Goal: Task Accomplishment & Management: Complete application form

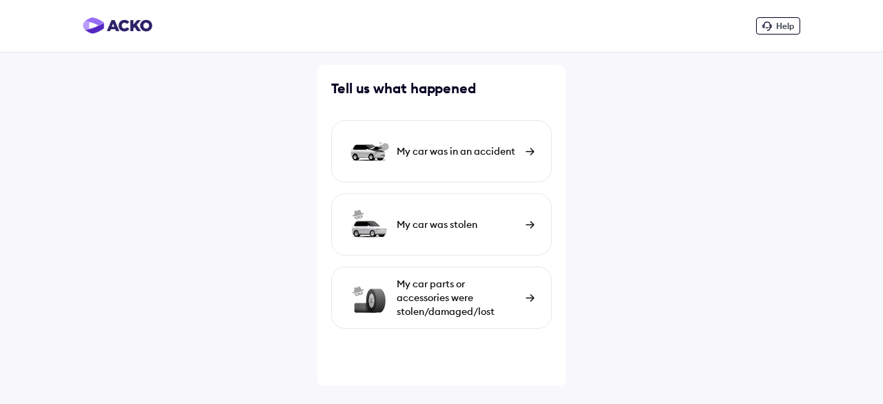
click at [516, 296] on div "My car parts or accessories were stolen/damaged/lost" at bounding box center [458, 297] width 122 height 41
click at [498, 150] on div "My car was in an accident" at bounding box center [458, 151] width 122 height 14
click at [458, 292] on div "My car parts or accessories were stolen/damaged/lost" at bounding box center [458, 297] width 122 height 41
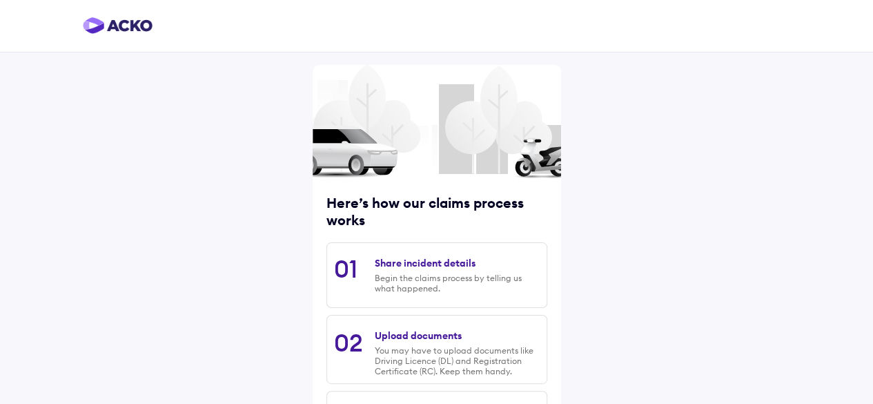
click at [464, 270] on div "Share incident details Begin the claims process by telling us what happened." at bounding box center [457, 275] width 164 height 50
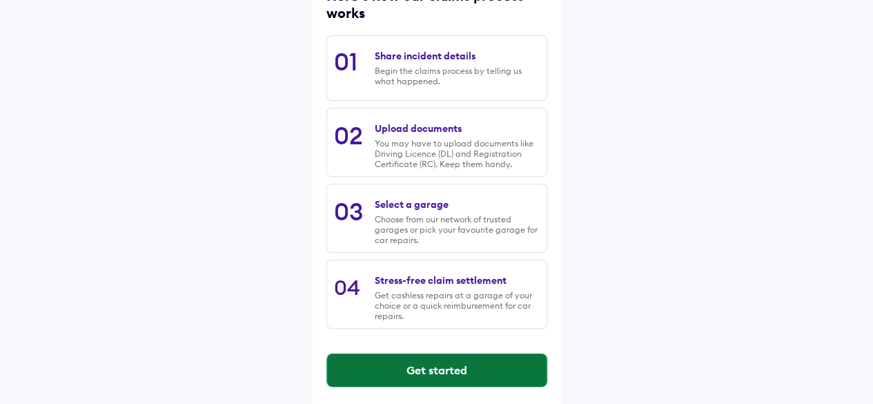
click at [444, 364] on button "Get started" at bounding box center [436, 369] width 219 height 33
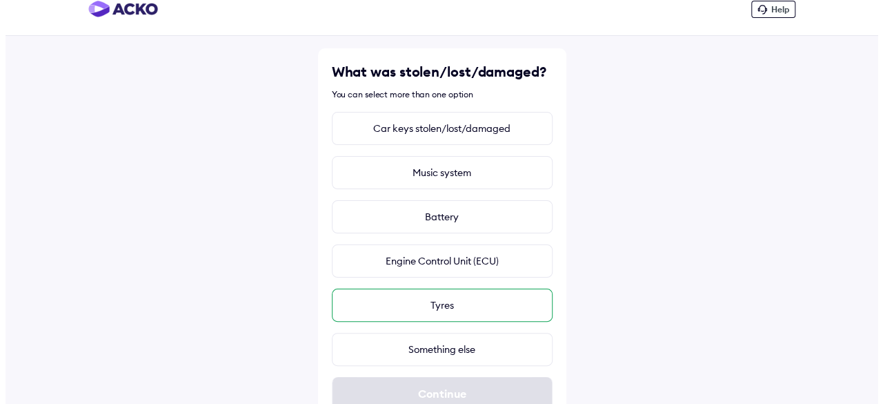
scroll to position [0, 0]
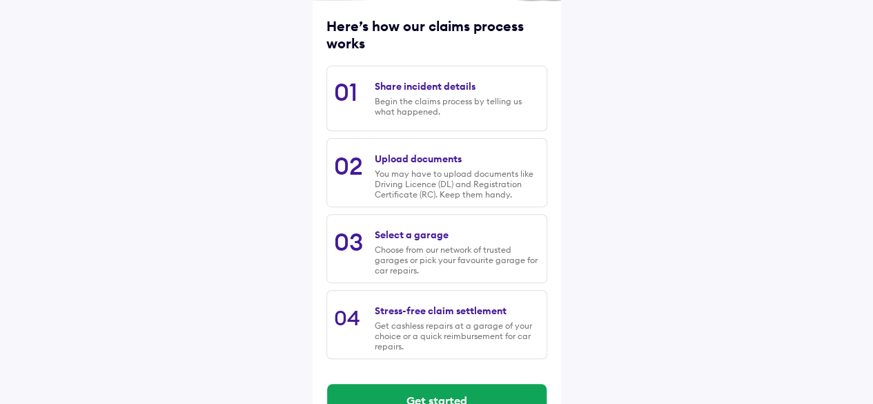
scroll to position [215, 0]
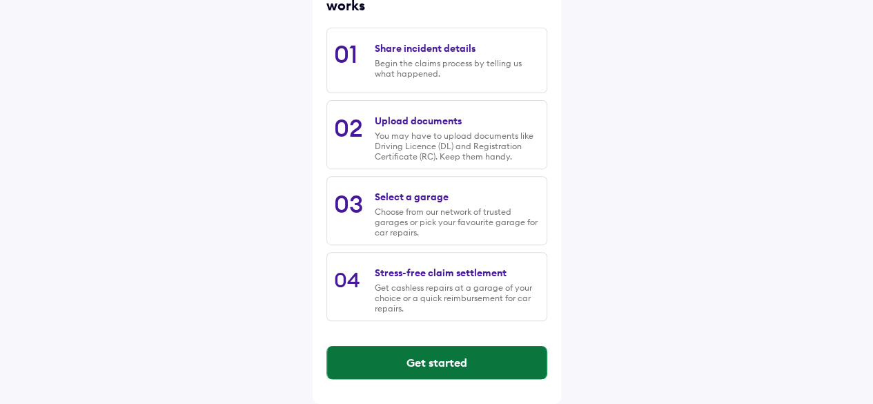
click at [432, 364] on button "Get started" at bounding box center [436, 362] width 219 height 33
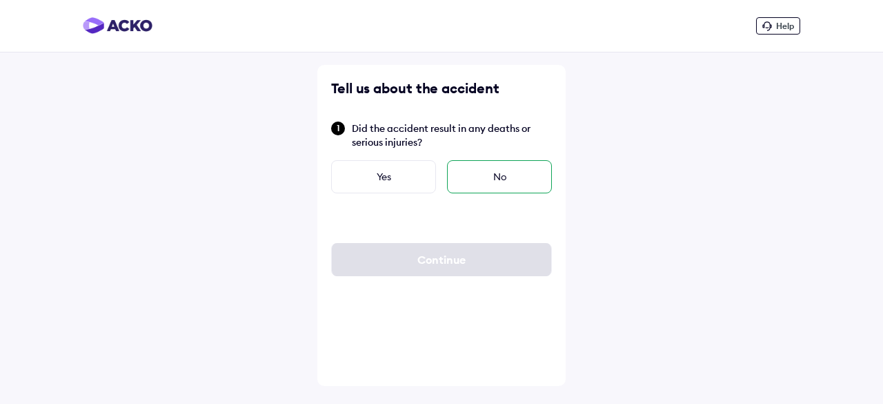
click at [482, 172] on div "No" at bounding box center [499, 176] width 105 height 33
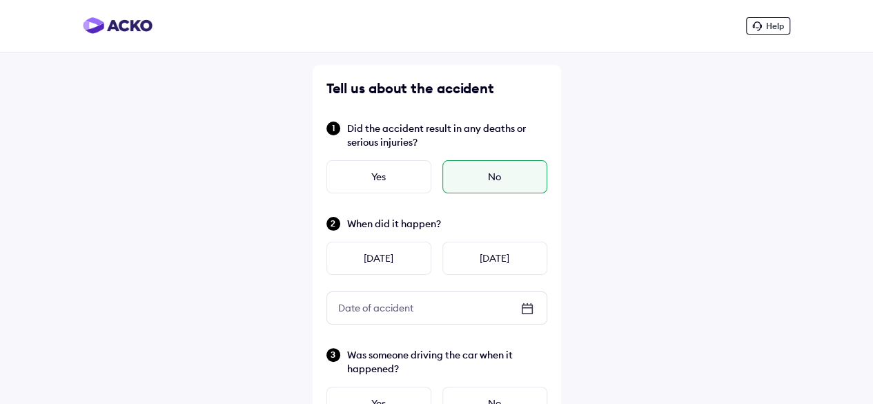
click at [525, 307] on icon at bounding box center [527, 307] width 10 height 1
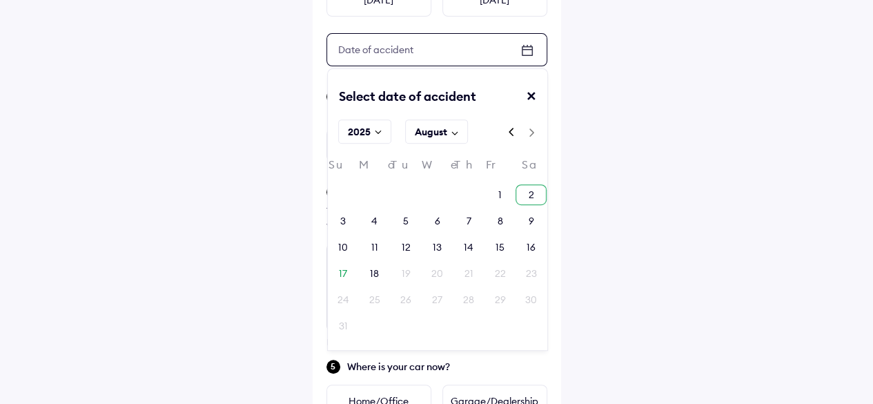
scroll to position [276, 0]
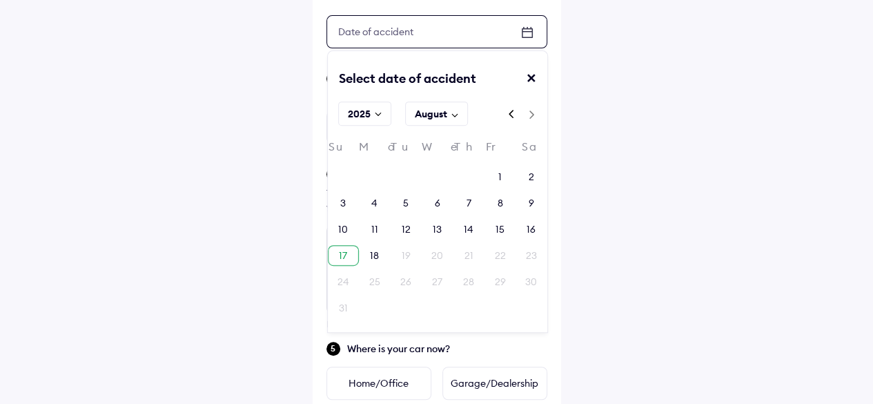
click at [345, 252] on div "17" at bounding box center [343, 255] width 8 height 14
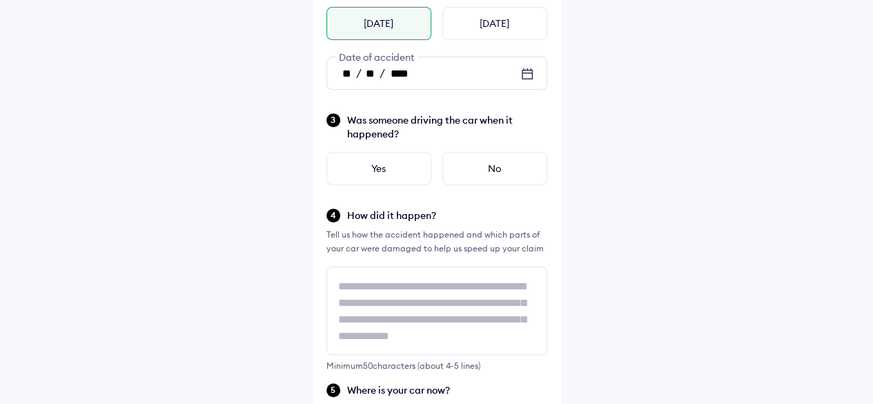
scroll to position [207, 0]
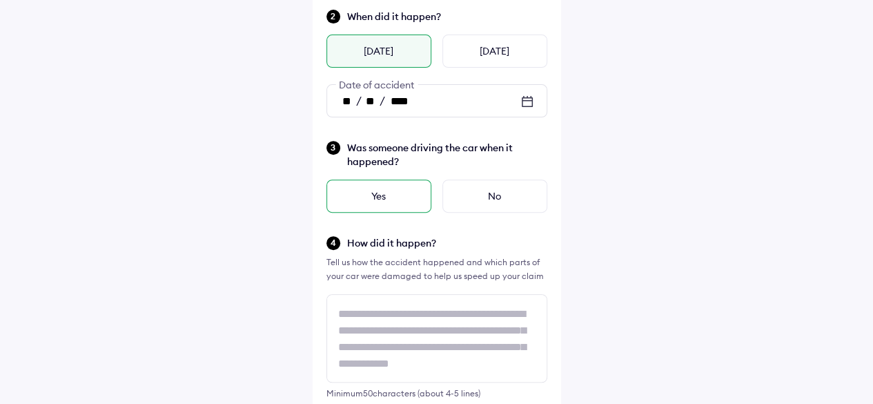
click at [382, 201] on div "Yes" at bounding box center [378, 195] width 105 height 33
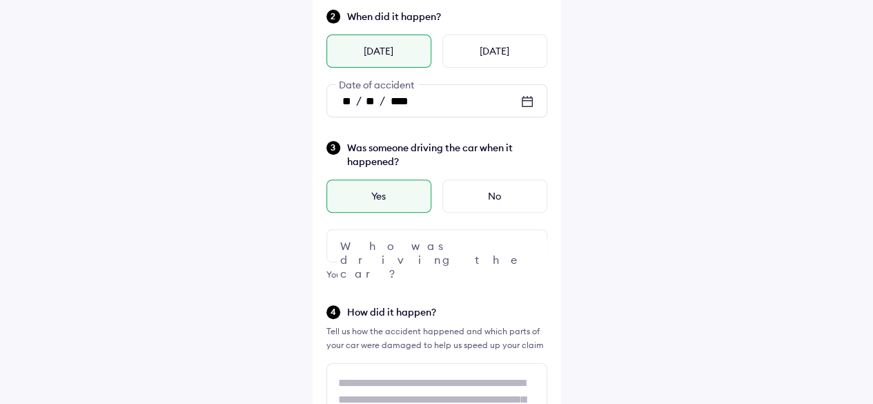
click at [400, 244] on div at bounding box center [436, 245] width 221 height 33
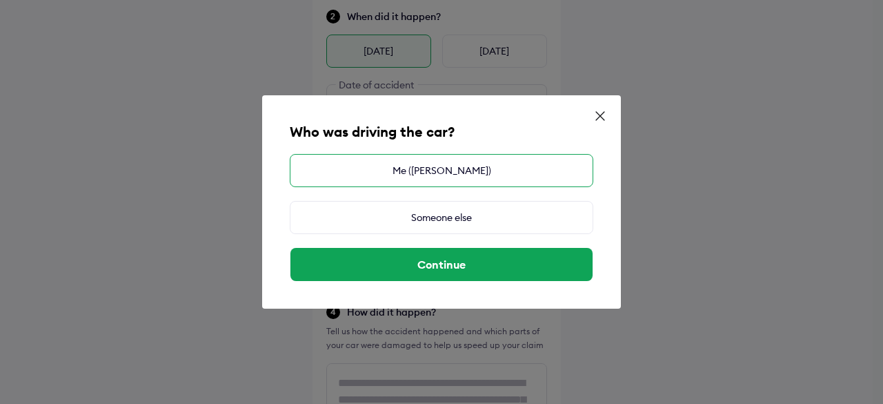
click at [430, 173] on div "Me (Aditya Baheti)" at bounding box center [442, 170] width 304 height 33
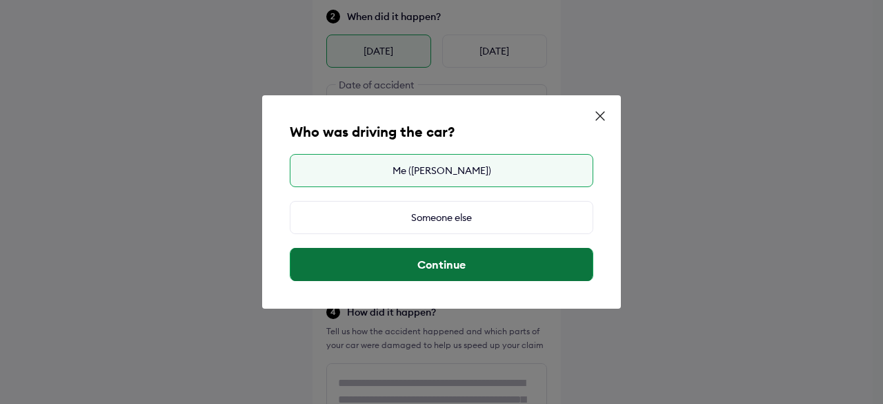
click at [428, 262] on button "Continue" at bounding box center [442, 264] width 302 height 33
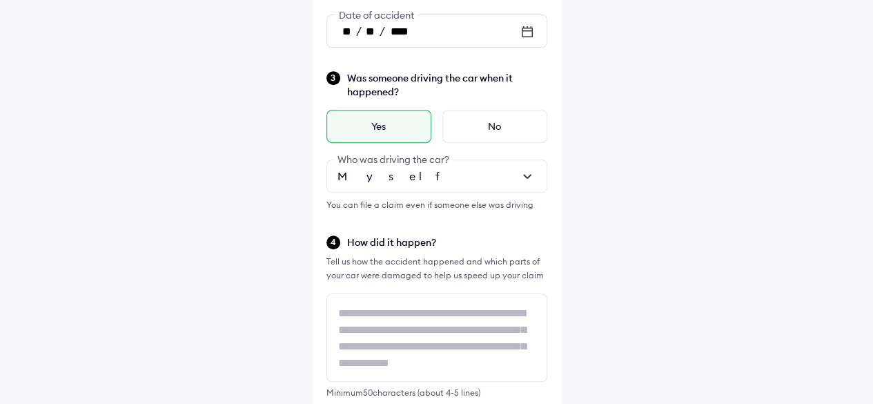
scroll to position [345, 0]
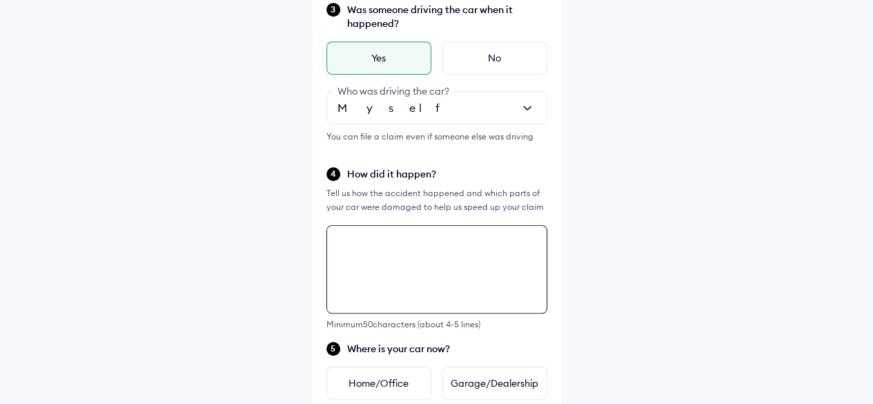
click at [391, 248] on textarea at bounding box center [436, 269] width 221 height 88
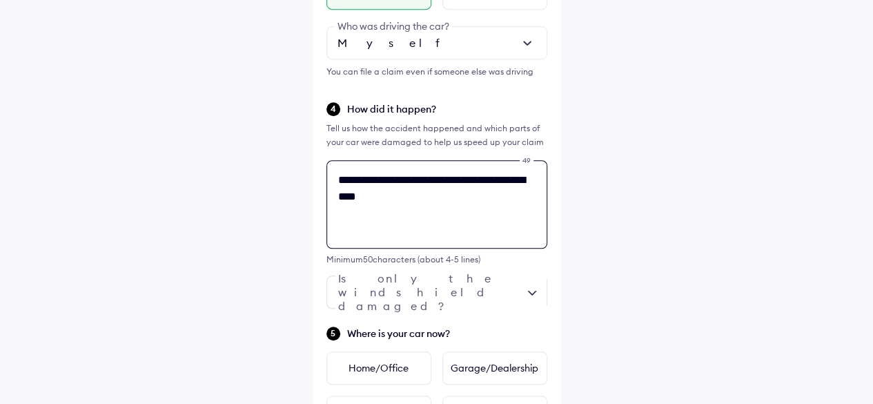
scroll to position [432, 0]
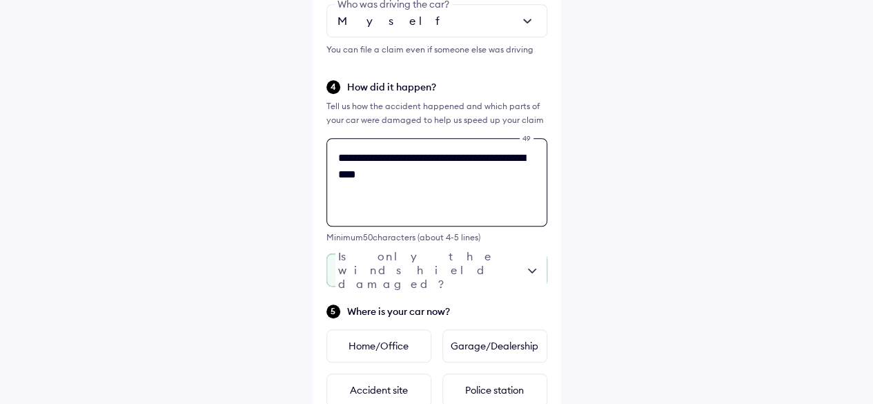
type textarea "**********"
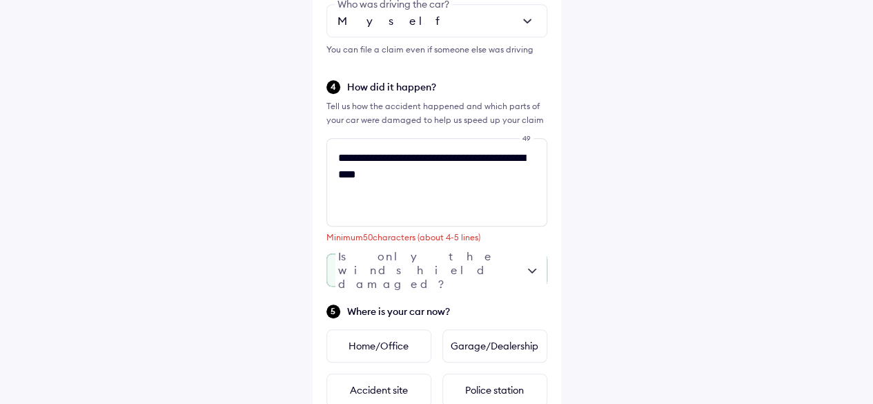
click at [476, 273] on div at bounding box center [436, 269] width 221 height 33
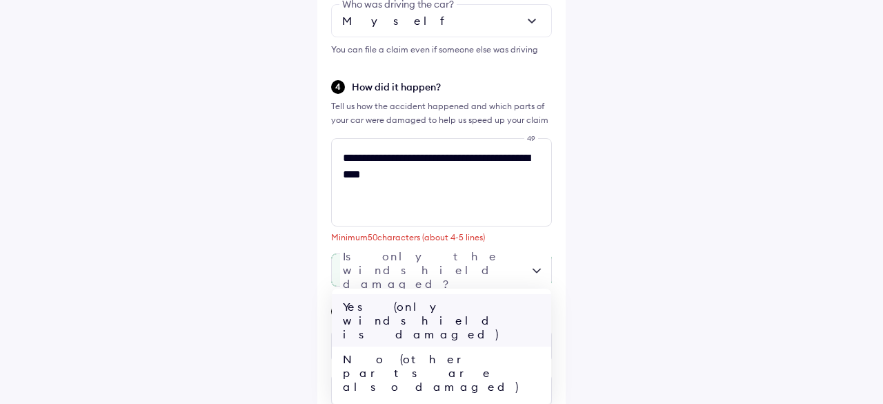
click at [464, 304] on div "Yes (only windshield is damaged)" at bounding box center [441, 320] width 219 height 52
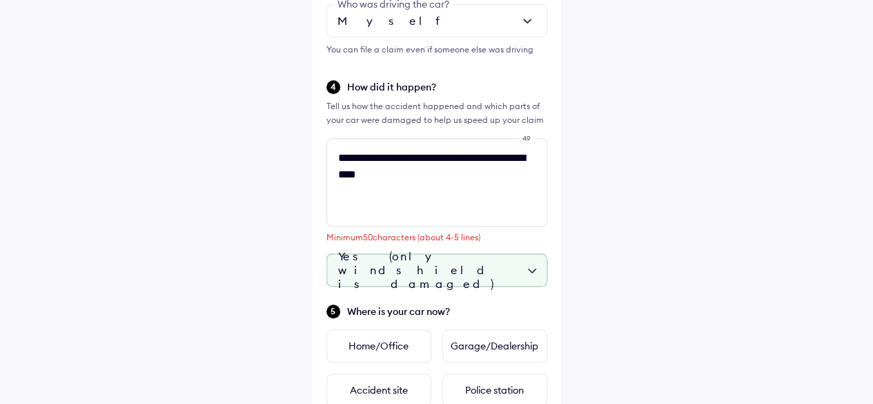
scroll to position [570, 0]
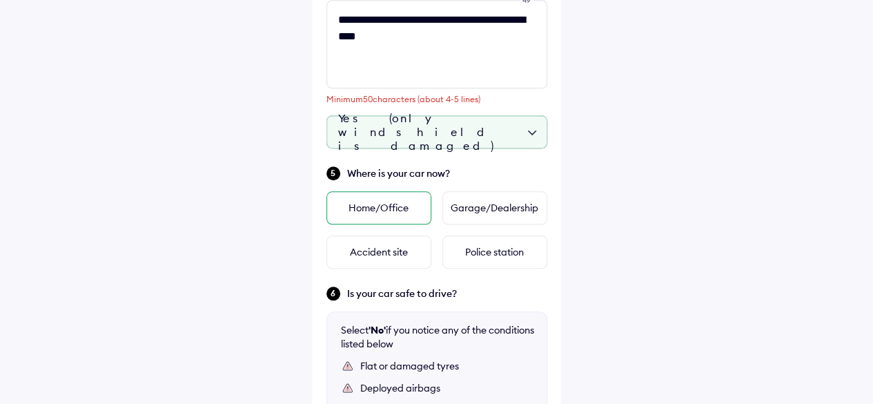
click at [385, 208] on div "Home/Office" at bounding box center [378, 207] width 105 height 33
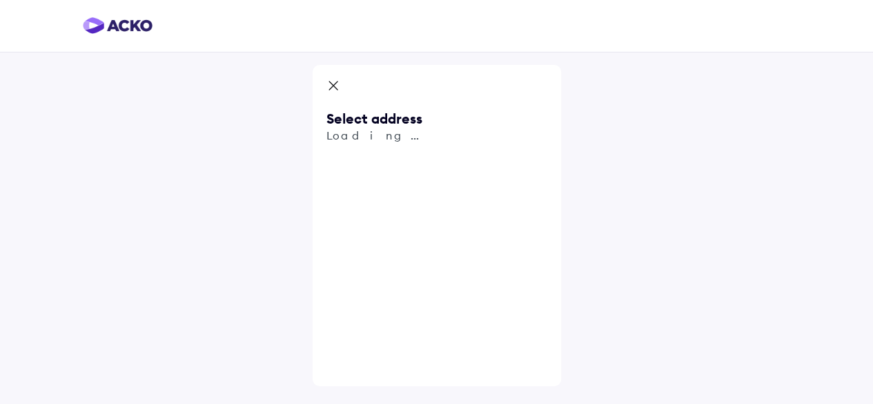
scroll to position [0, 0]
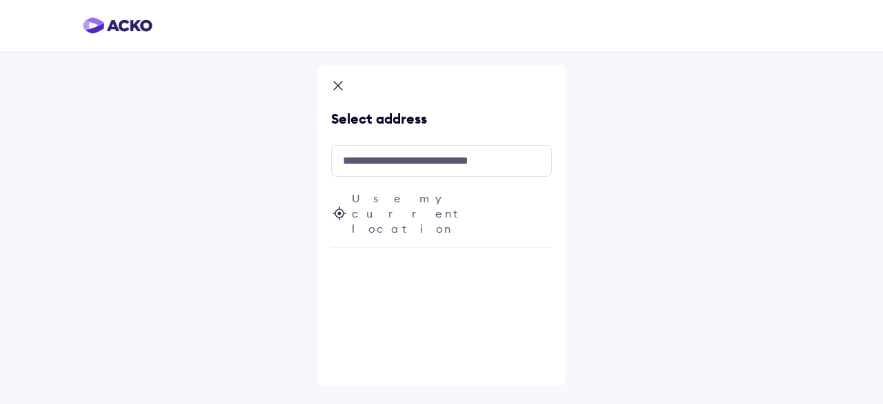
click at [335, 88] on icon at bounding box center [338, 85] width 8 height 8
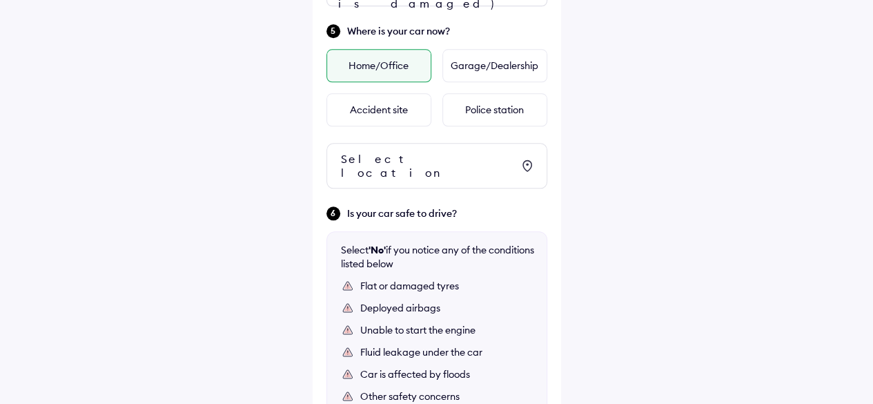
scroll to position [735, 0]
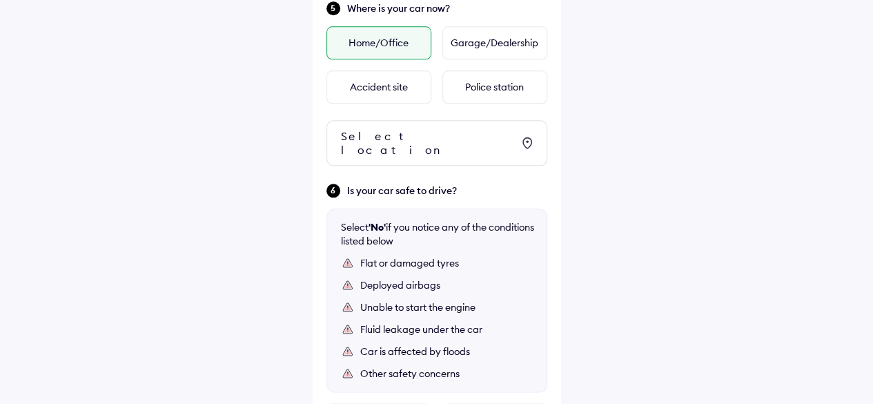
click at [421, 135] on div "Select location" at bounding box center [426, 143] width 171 height 28
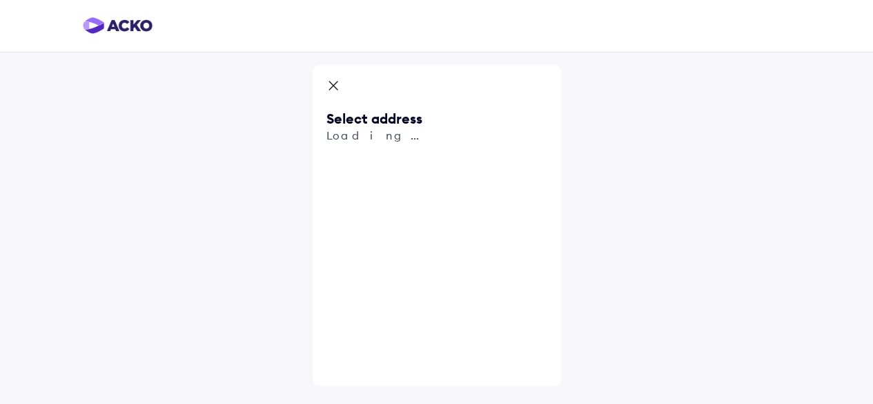
scroll to position [0, 0]
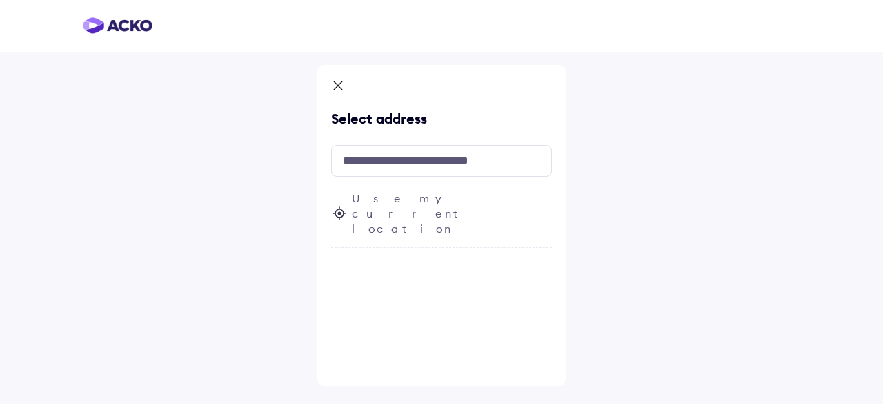
click at [336, 90] on icon at bounding box center [338, 87] width 14 height 17
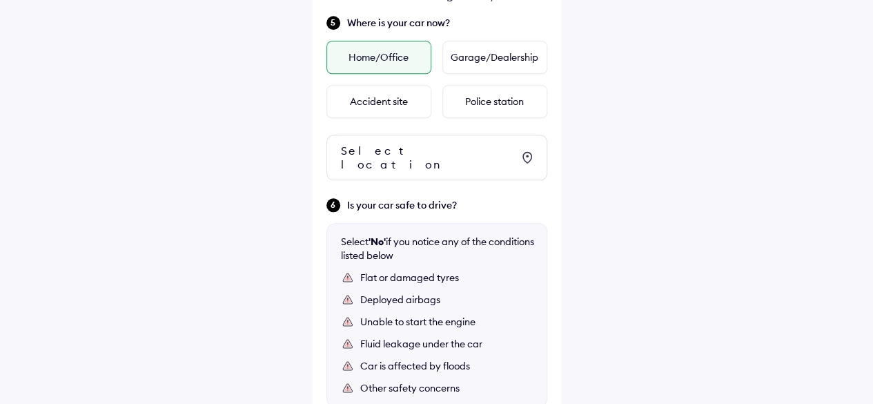
scroll to position [735, 0]
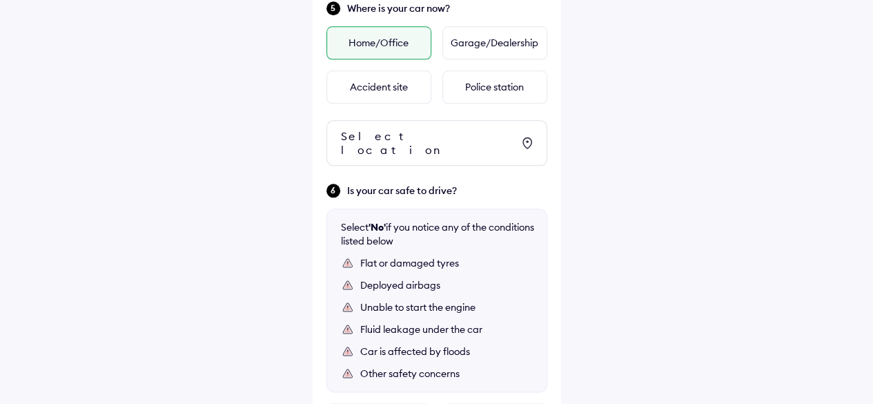
click at [403, 135] on div "Select location" at bounding box center [426, 143] width 171 height 28
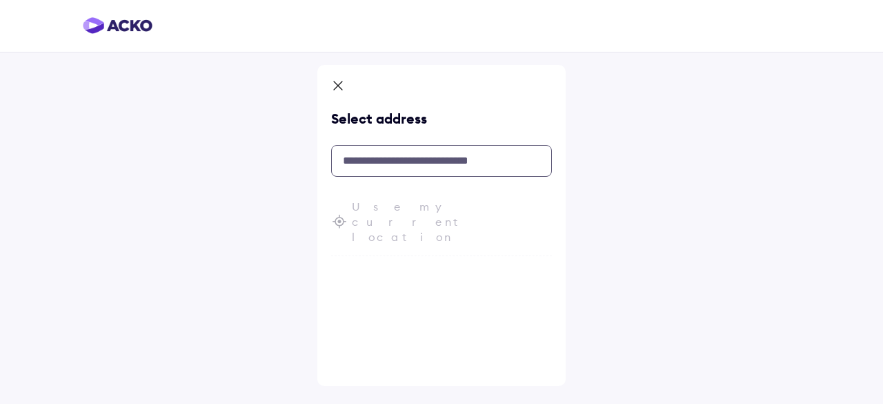
click at [389, 165] on input "text" at bounding box center [441, 161] width 221 height 32
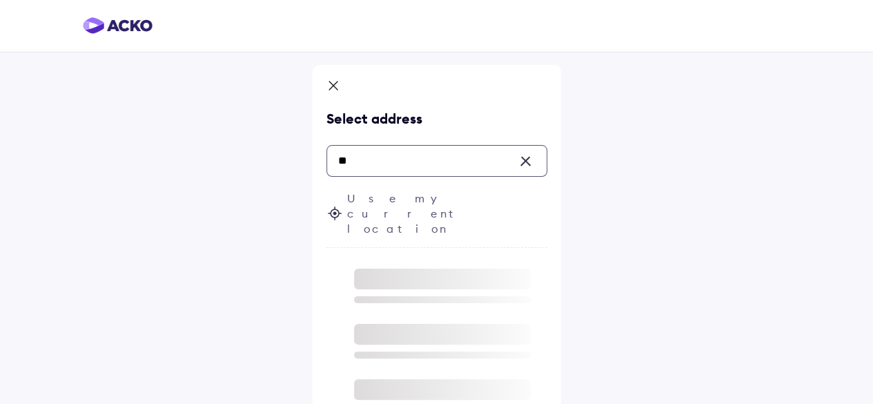
type input "*"
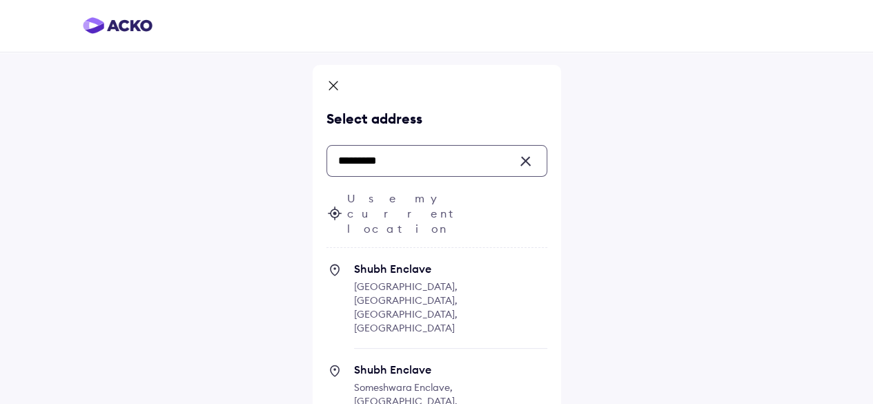
type input "*********"
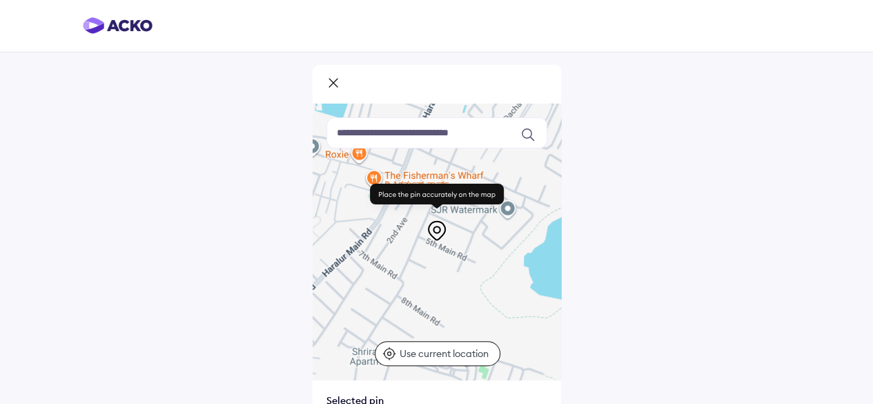
click at [360, 137] on input at bounding box center [436, 132] width 221 height 31
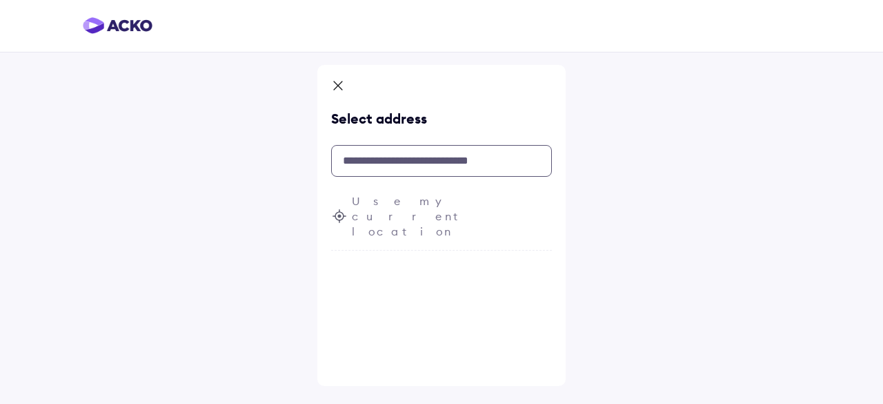
click at [360, 157] on input "text" at bounding box center [441, 161] width 221 height 32
type input "*"
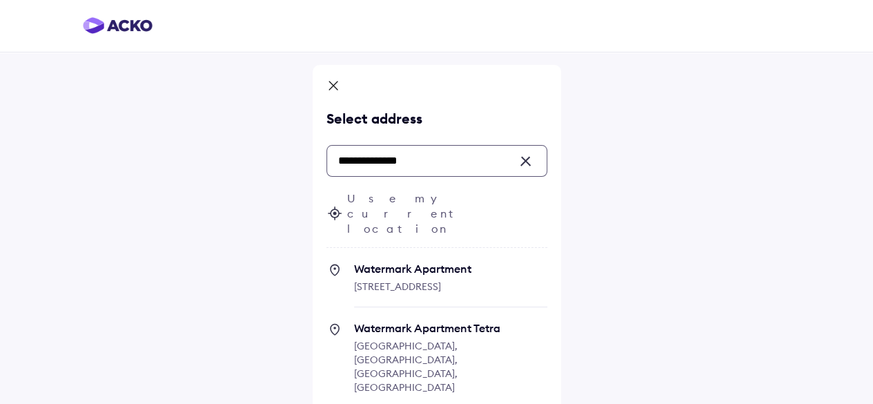
click at [382, 262] on span "Watermark Apartment" at bounding box center [450, 269] width 193 height 14
type input "**********"
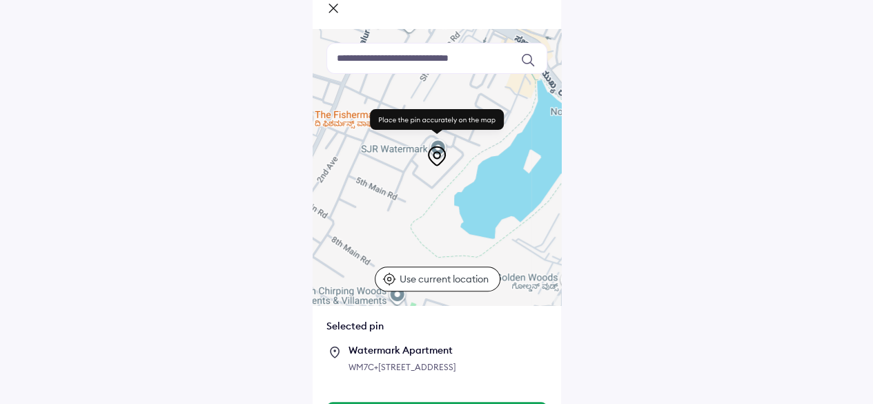
scroll to position [133, 0]
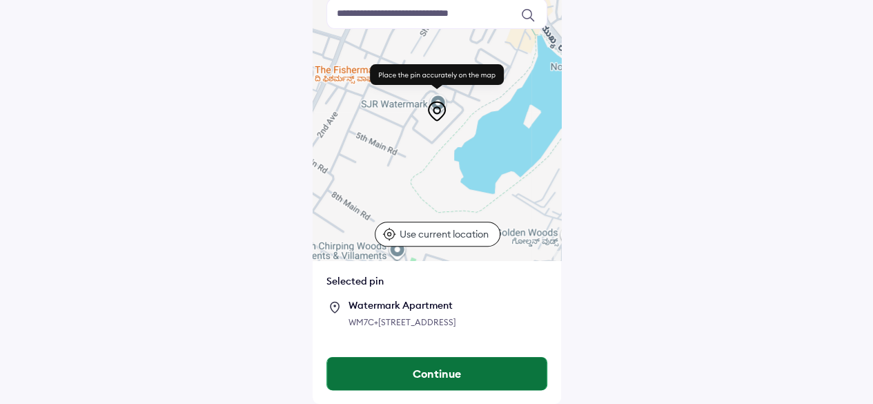
click at [428, 372] on button "Continue" at bounding box center [436, 373] width 219 height 33
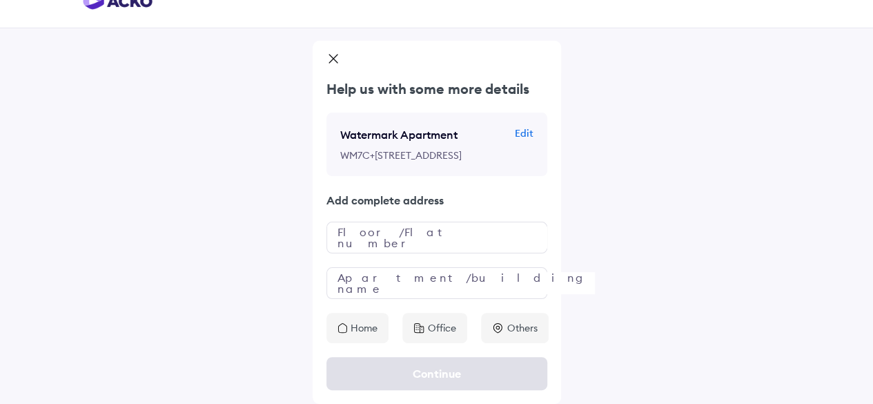
scroll to position [0, 0]
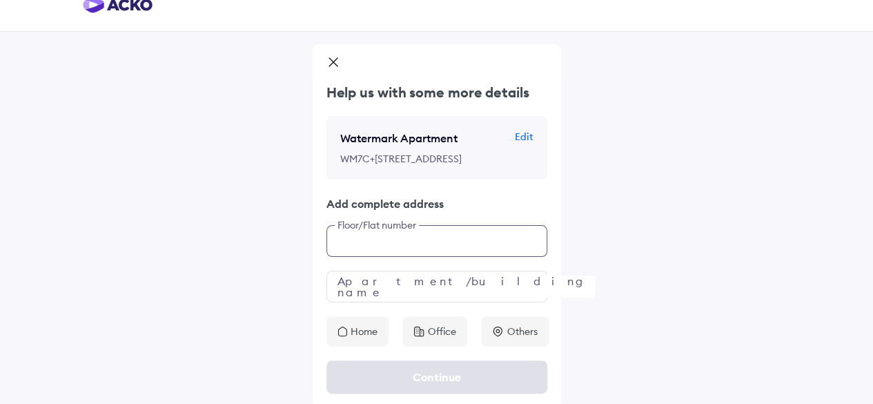
click at [384, 279] on div "Help us with some more details Watermark Apartment Edit WM7C+75R, 1st Main Rd, …" at bounding box center [437, 215] width 248 height 264
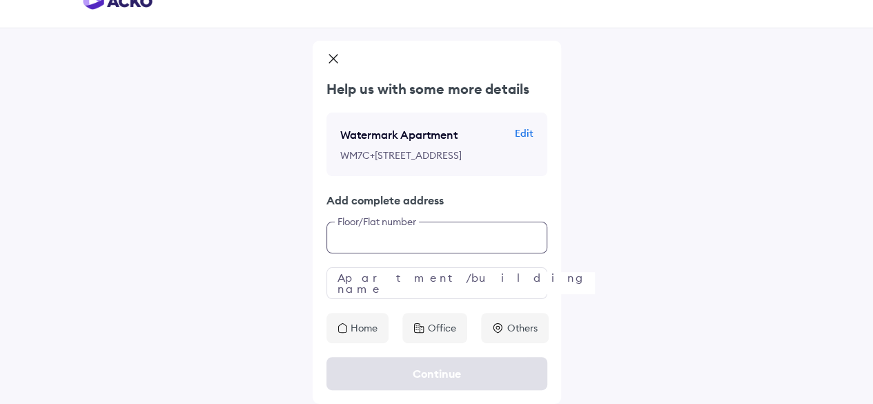
scroll to position [36, 0]
type input "**********"
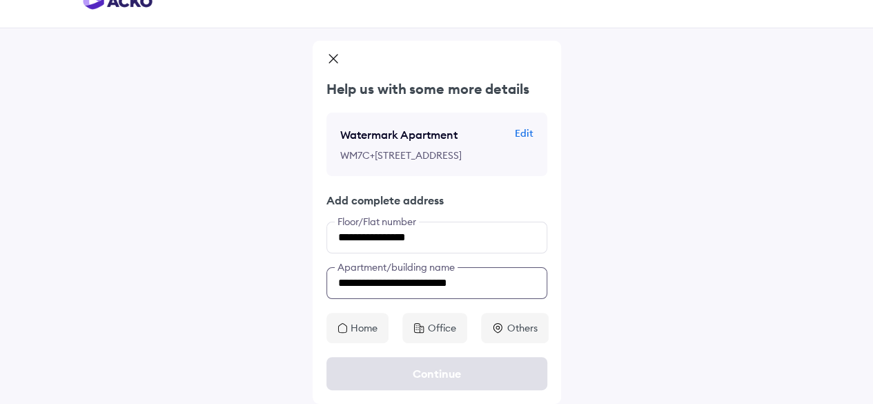
type input "**********"
click at [340, 237] on input "**********" at bounding box center [436, 238] width 221 height 32
type input "**********"
click at [360, 331] on p "Home" at bounding box center [364, 328] width 27 height 14
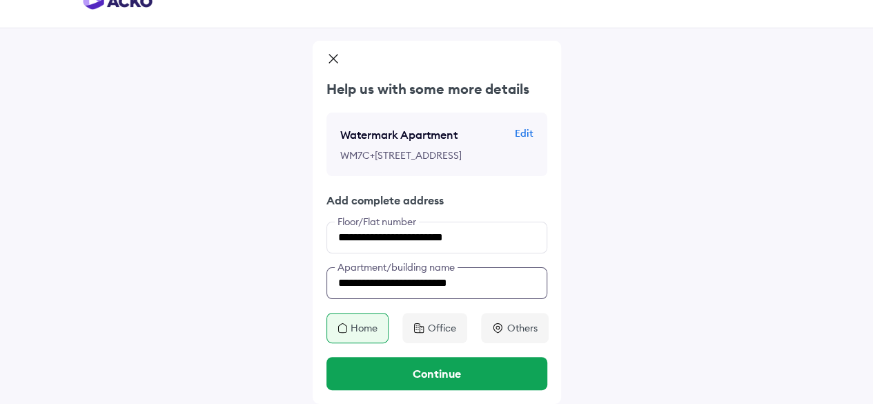
click at [511, 277] on input "**********" at bounding box center [436, 283] width 221 height 32
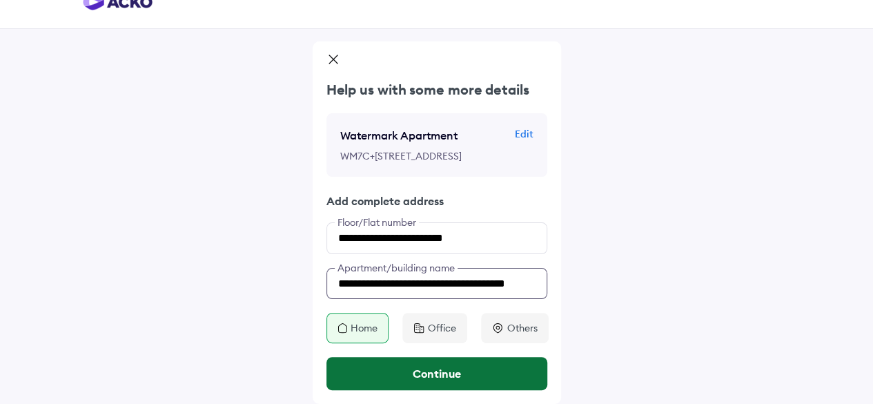
type input "**********"
click at [432, 373] on button "Continue" at bounding box center [436, 373] width 221 height 33
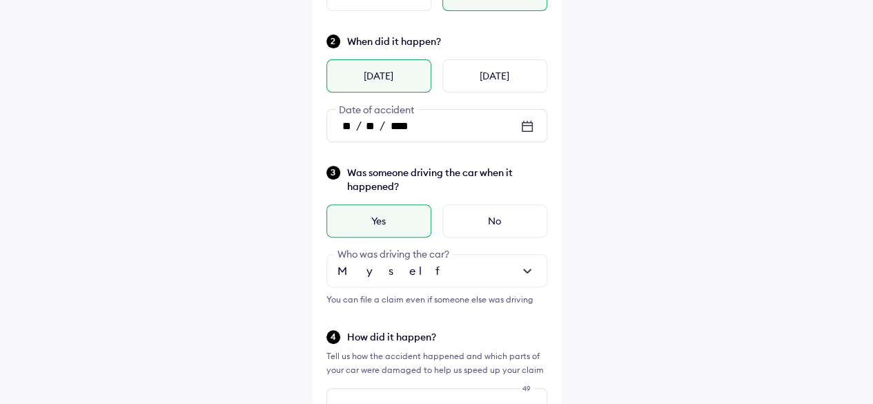
scroll to position [114, 0]
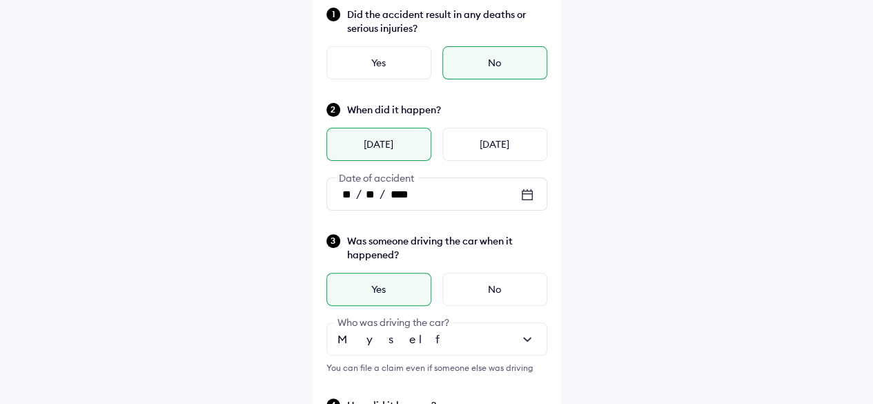
click at [525, 190] on icon at bounding box center [527, 195] width 11 height 10
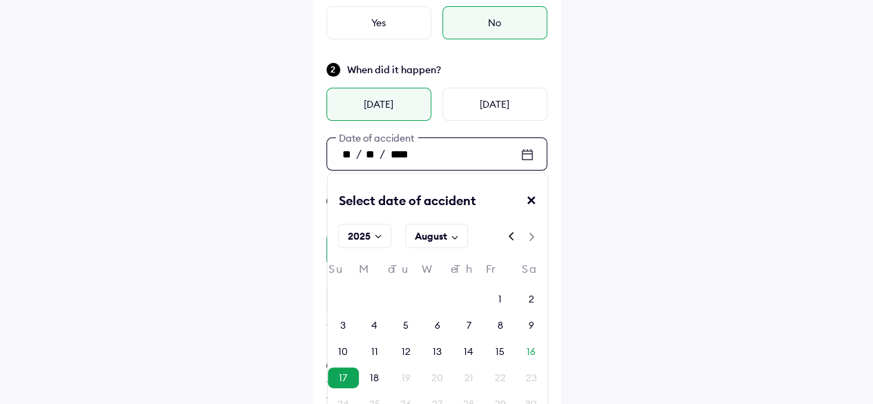
scroll to position [183, 0]
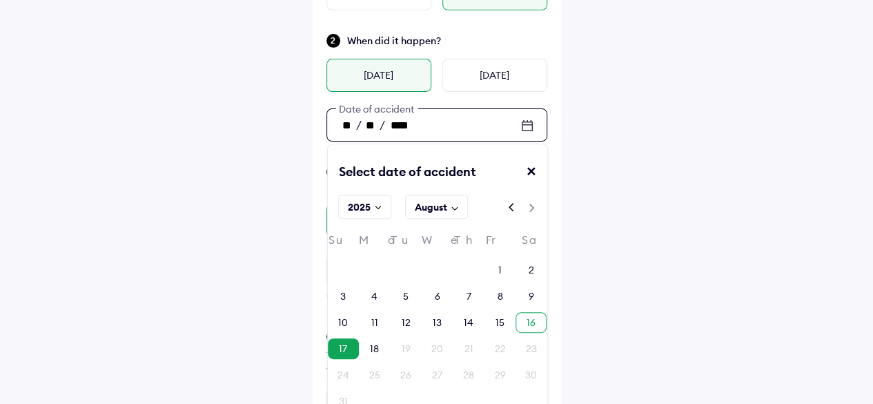
click at [527, 321] on div "16" at bounding box center [531, 322] width 9 height 14
type input "**"
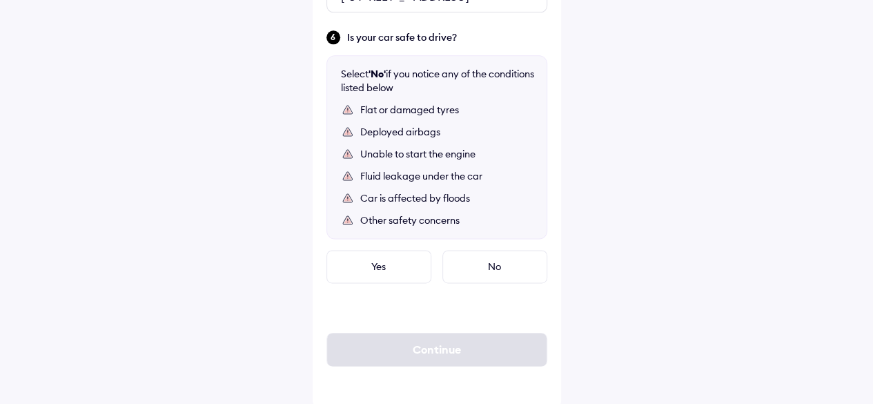
scroll to position [904, 0]
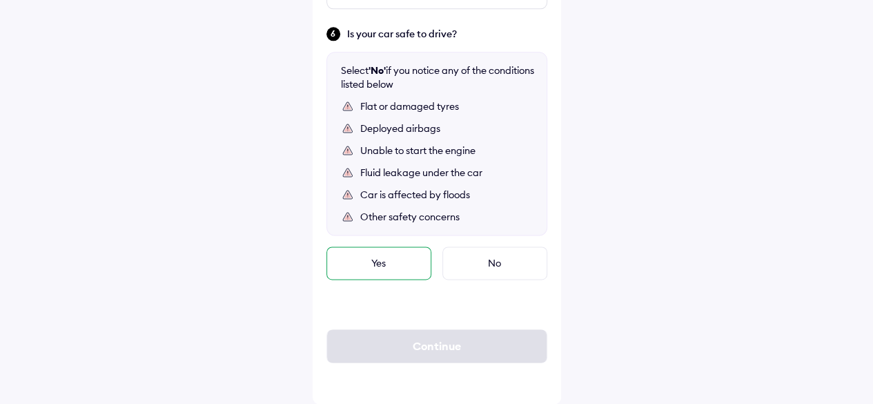
click at [404, 259] on div "Yes" at bounding box center [378, 262] width 105 height 33
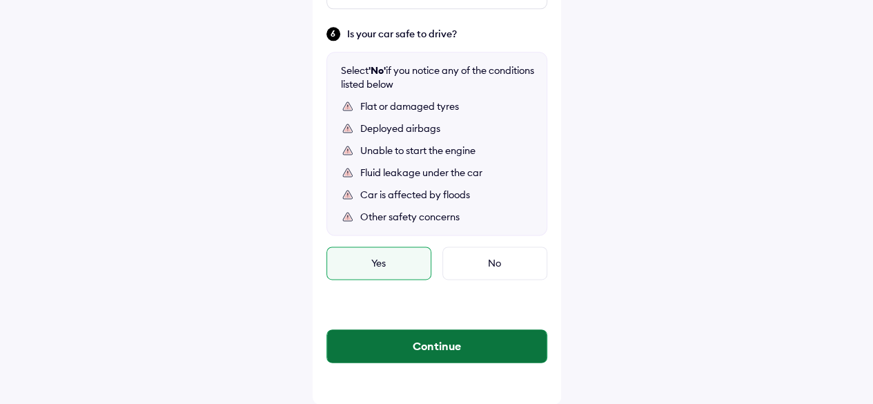
click at [427, 346] on button "Continue" at bounding box center [436, 345] width 219 height 33
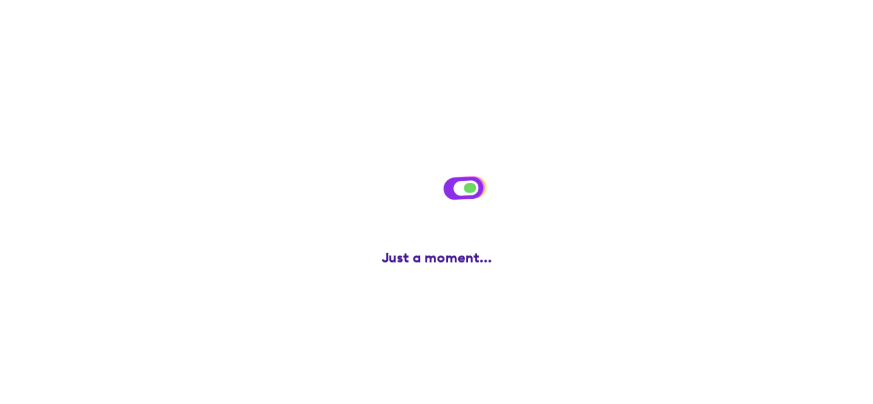
scroll to position [0, 0]
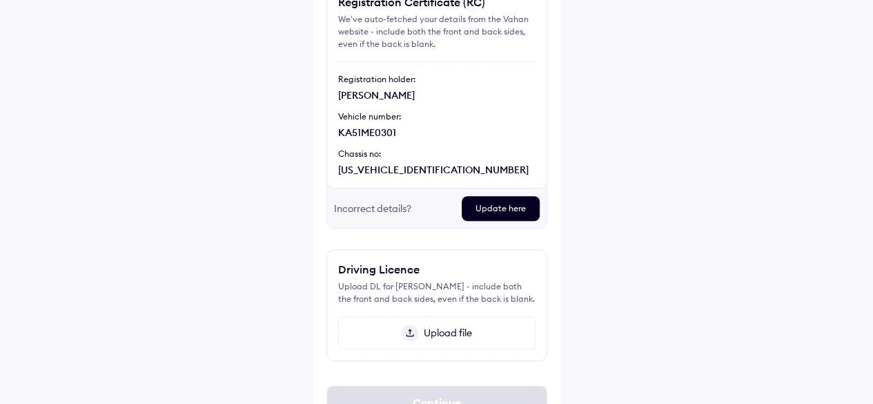
scroll to position [199, 0]
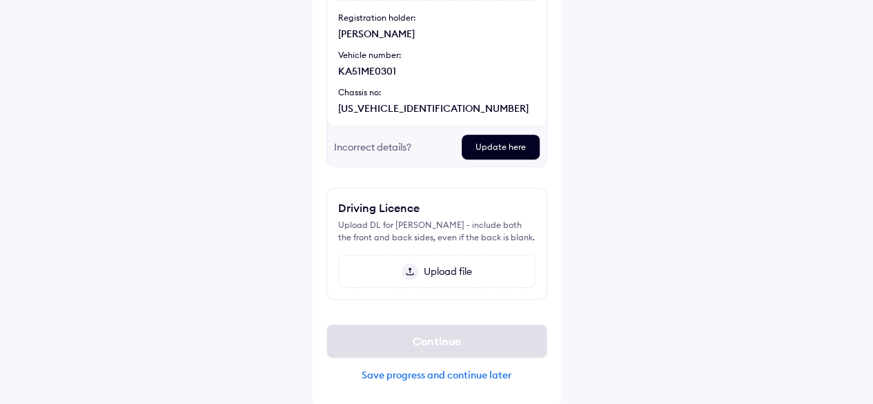
click at [776, 68] on div "Help Upload important documents Registration Certificate (RC) We've auto-fetche…" at bounding box center [436, 103] width 873 height 605
click at [805, 151] on div "Help Upload important documents Registration Certificate (RC) We've auto-fetche…" at bounding box center [436, 103] width 873 height 605
click at [428, 265] on span "Upload file" at bounding box center [445, 271] width 54 height 12
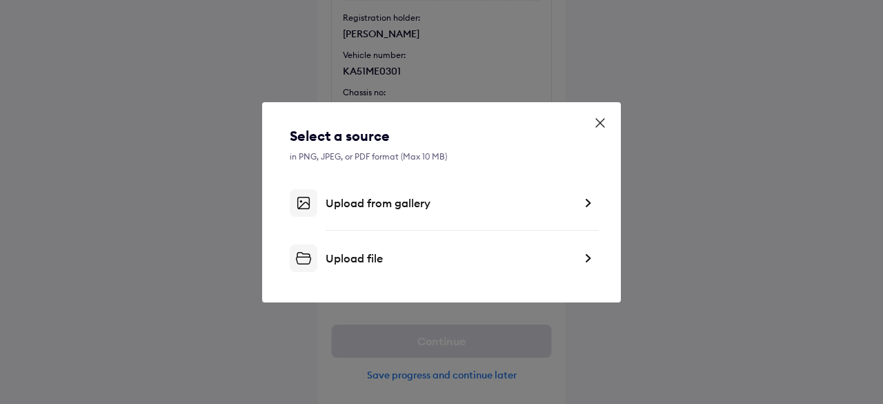
click at [381, 258] on div "Upload file" at bounding box center [450, 258] width 248 height 14
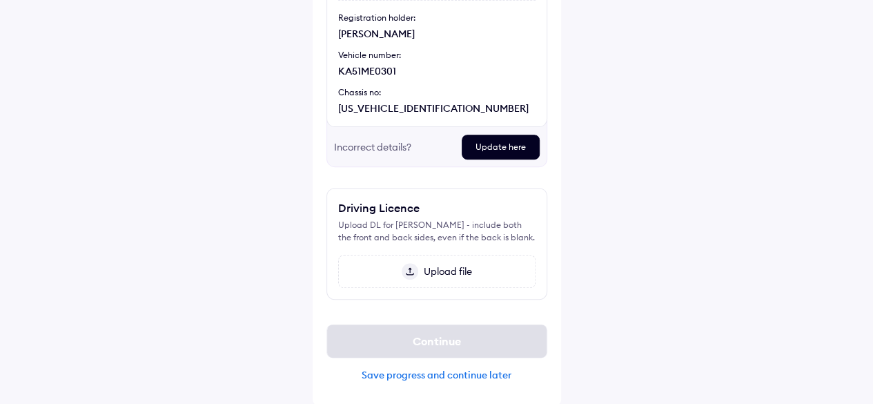
click at [508, 141] on div "Update here" at bounding box center [501, 147] width 78 height 25
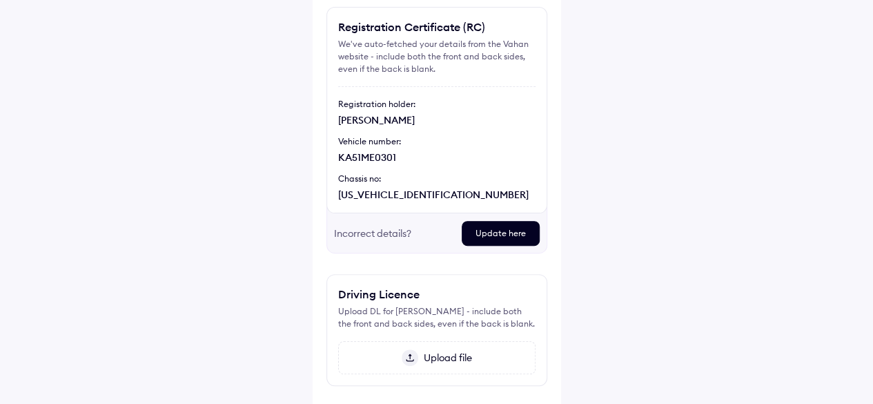
scroll to position [199, 0]
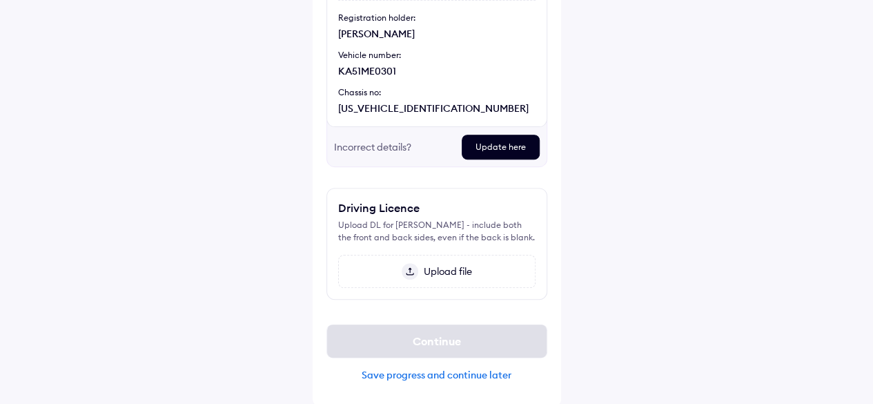
click at [437, 268] on span "Upload file" at bounding box center [445, 271] width 54 height 12
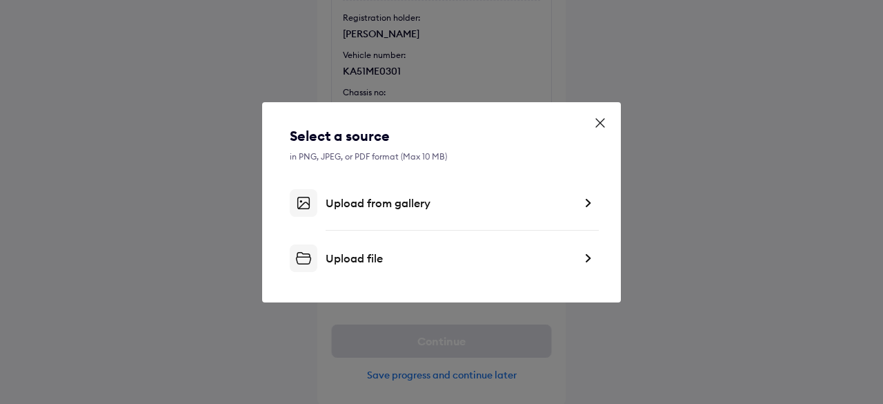
click at [361, 255] on div "Upload file" at bounding box center [450, 258] width 248 height 14
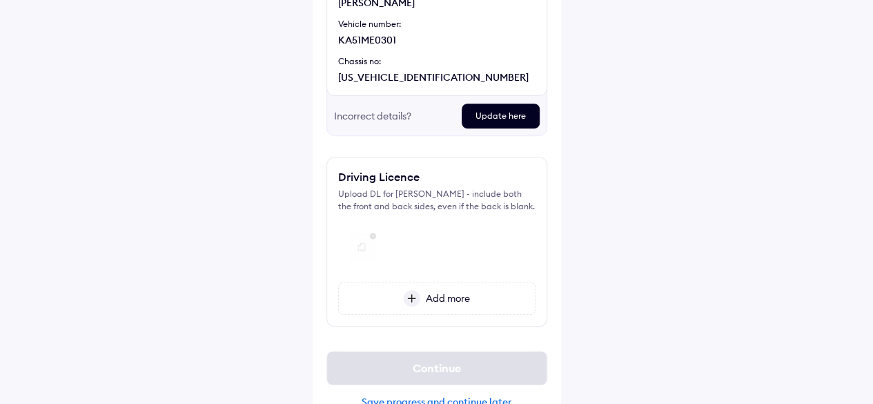
scroll to position [257, 0]
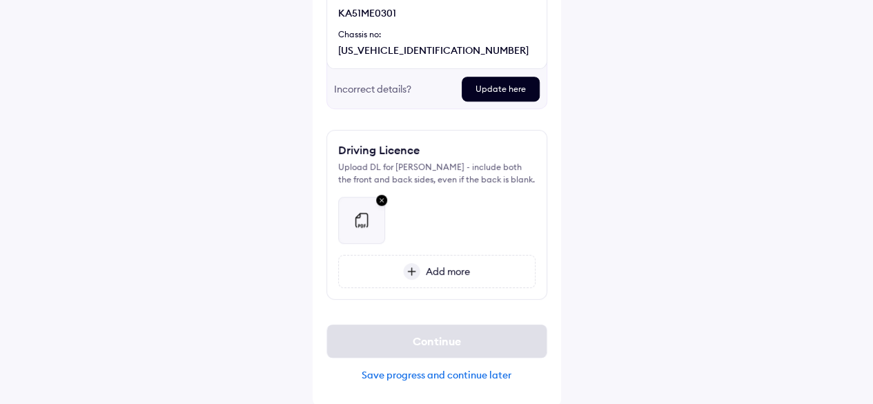
click at [411, 268] on img at bounding box center [411, 271] width 17 height 17
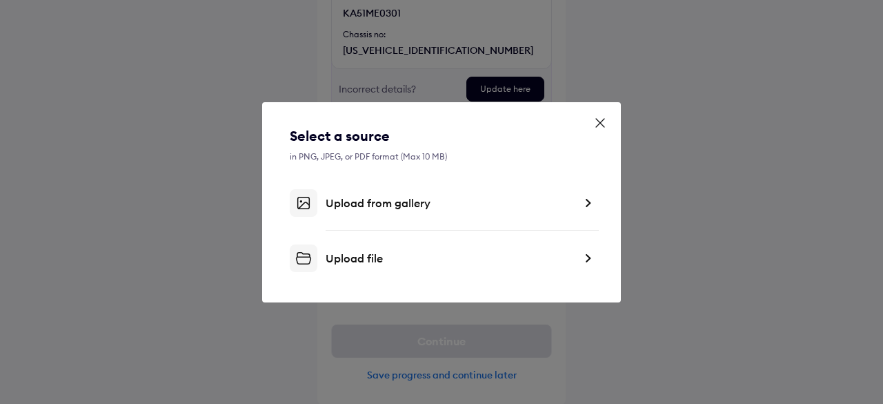
click at [358, 260] on div "Upload file" at bounding box center [450, 258] width 248 height 14
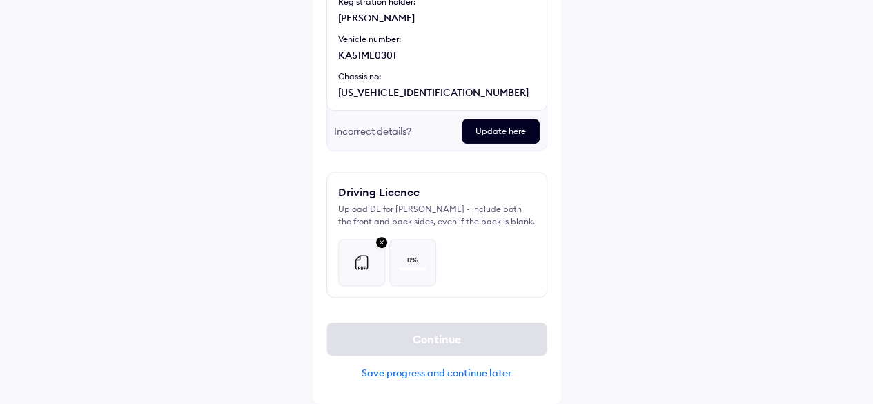
scroll to position [213, 0]
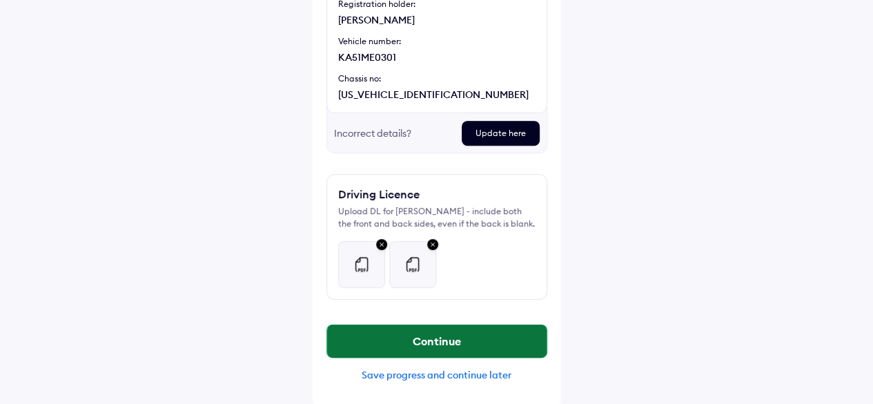
click at [431, 337] on button "Continue" at bounding box center [436, 340] width 219 height 33
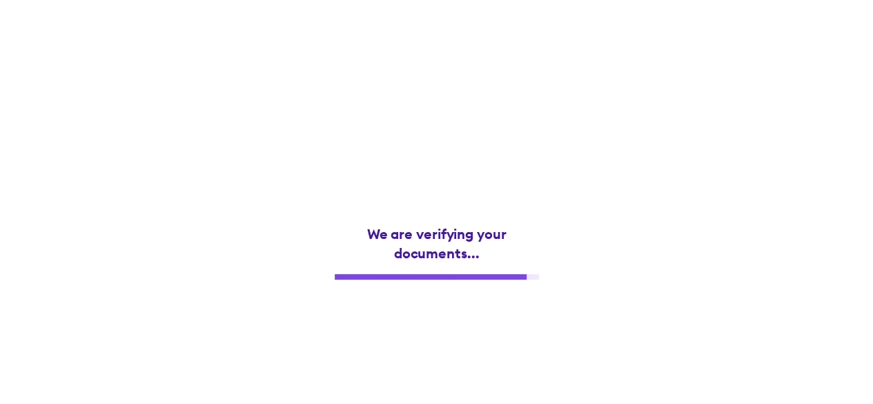
scroll to position [0, 0]
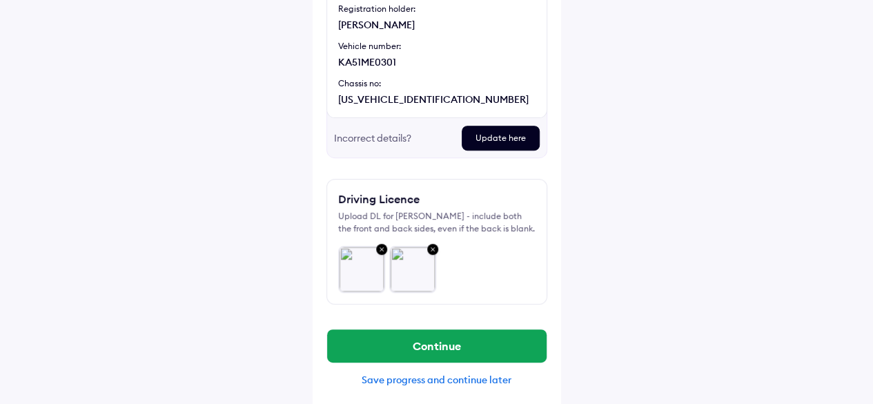
scroll to position [213, 0]
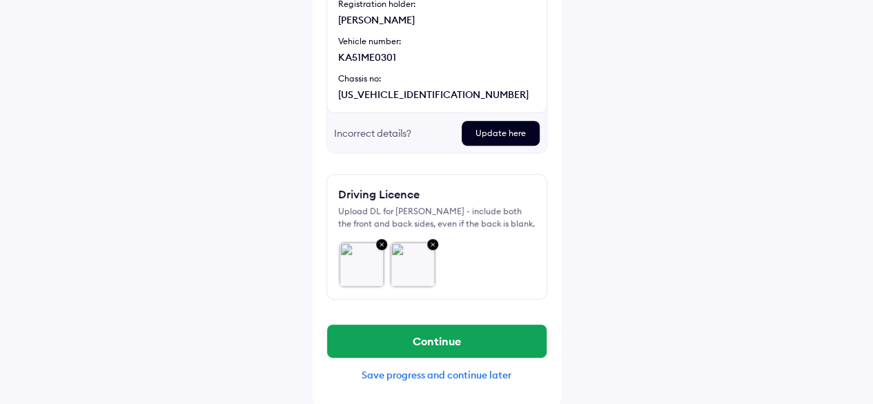
click at [464, 376] on div "Save progress and continue later" at bounding box center [436, 375] width 221 height 12
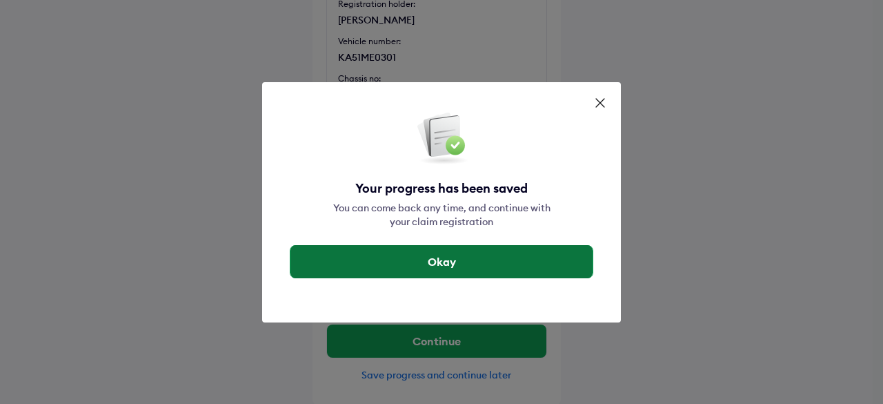
click at [443, 262] on button "Okay" at bounding box center [442, 261] width 302 height 33
